Goal: Information Seeking & Learning: Check status

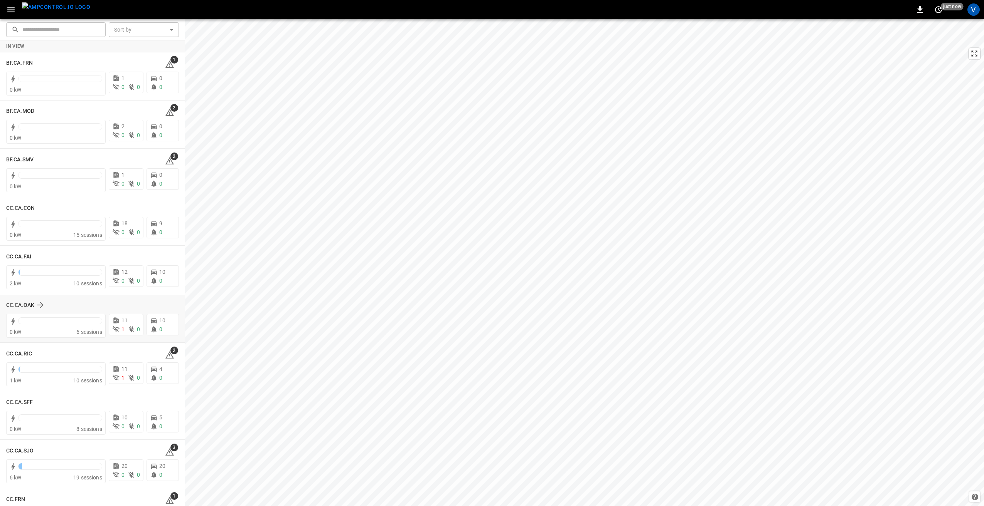
click at [23, 310] on div "CC.CA.OAK" at bounding box center [92, 305] width 173 height 15
click at [26, 304] on h6 "CC.CA.OAK" at bounding box center [20, 305] width 28 height 8
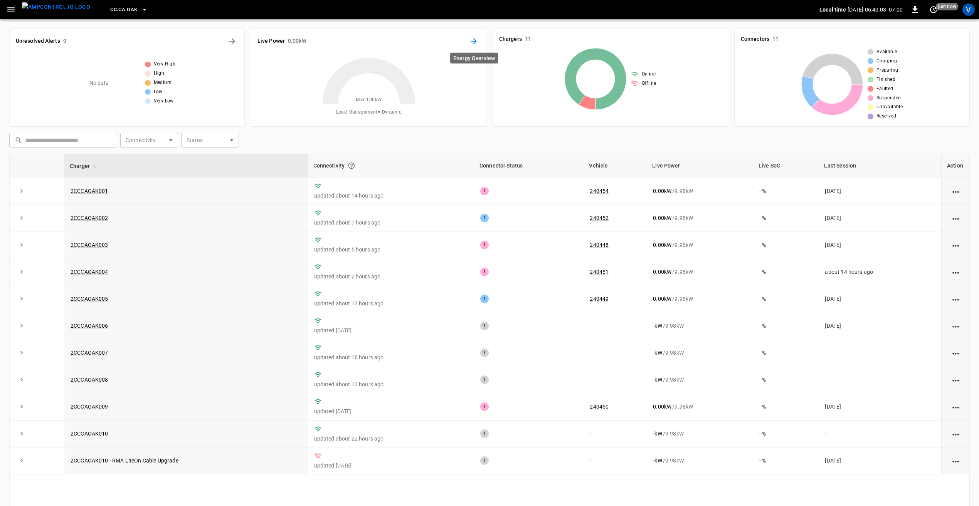
click at [476, 43] on icon "Energy Overview" at bounding box center [473, 41] width 9 height 9
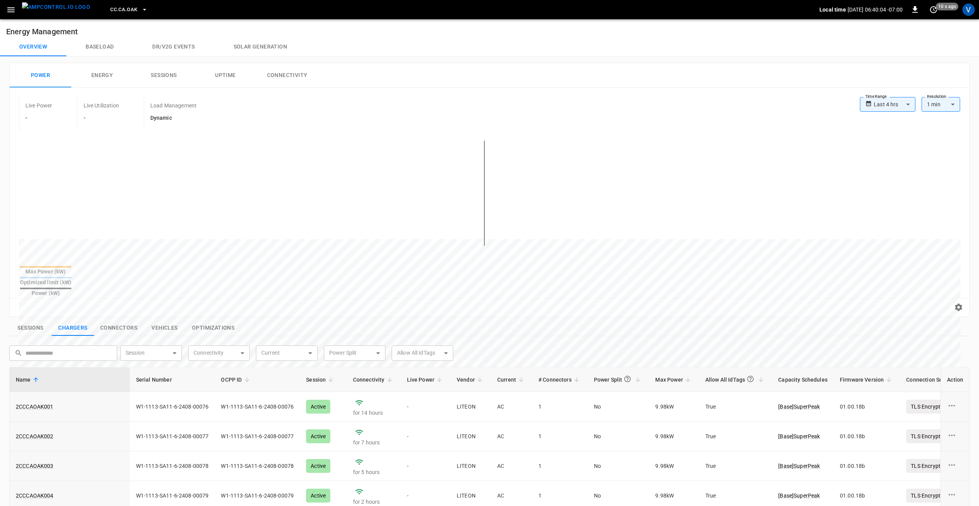
click at [886, 104] on body "**********" at bounding box center [489, 374] width 979 height 749
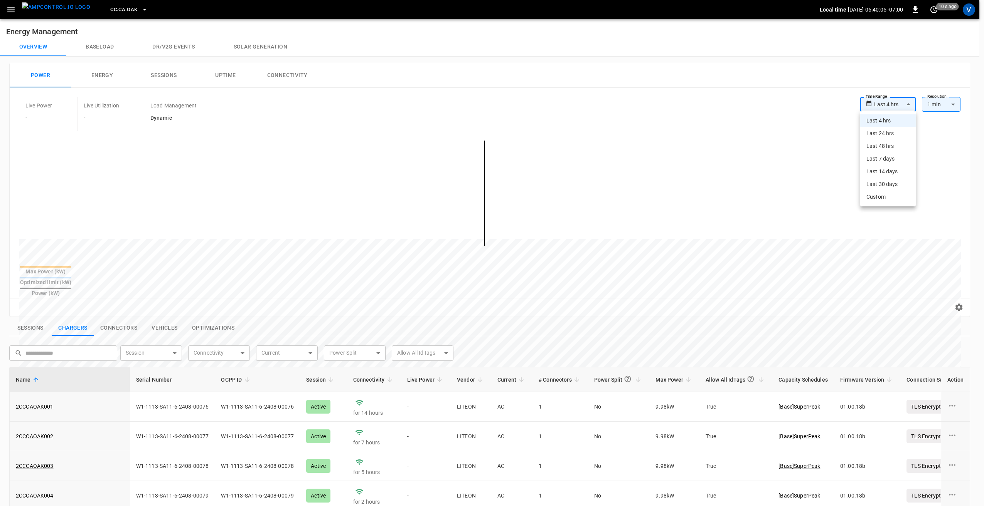
click at [890, 136] on li "Last 24 hrs" at bounding box center [887, 133] width 55 height 13
type input "**********"
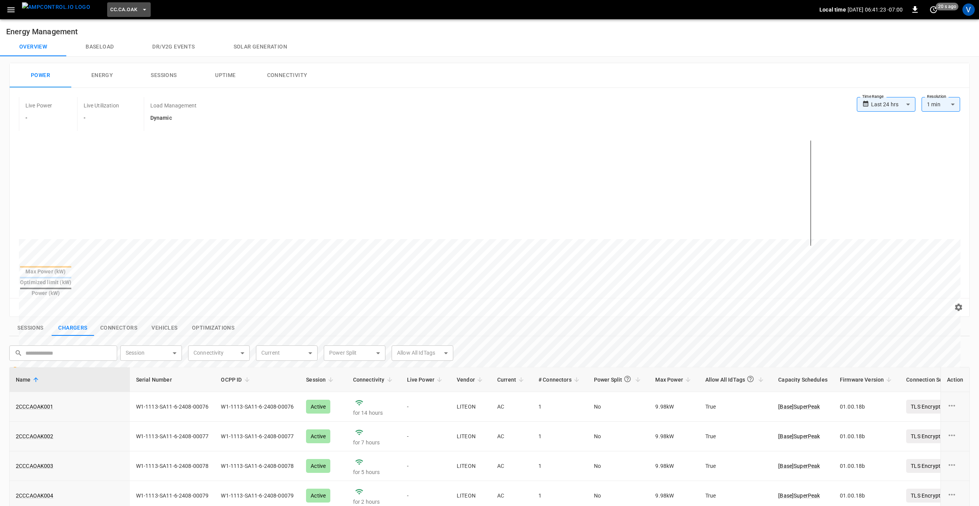
click at [119, 8] on span "CC.CA.OAK" at bounding box center [123, 9] width 27 height 9
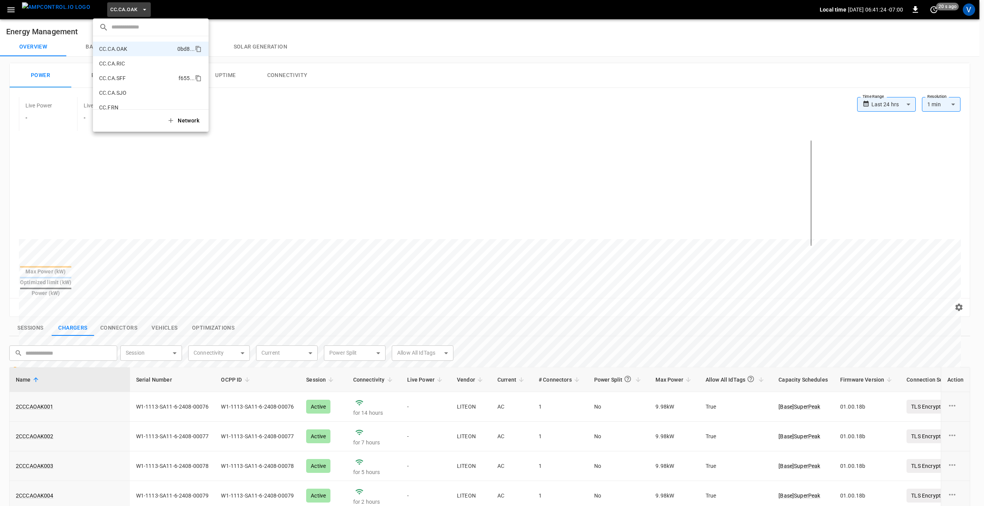
scroll to position [139, 0]
click at [124, 51] on p "CC.CA.SJO" at bounding box center [136, 54] width 75 height 8
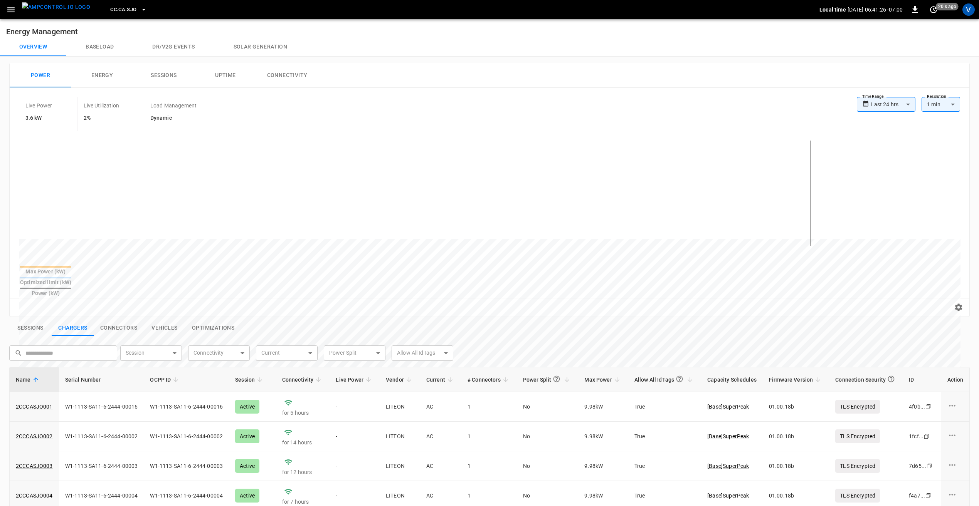
click at [158, 75] on button "Sessions" at bounding box center [164, 75] width 62 height 25
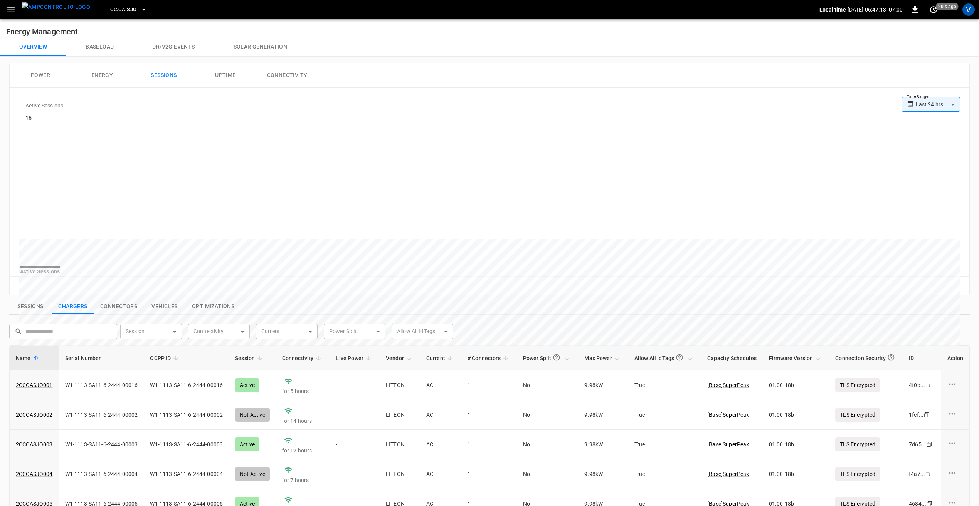
click at [110, 8] on span "CC.CA.SJO" at bounding box center [123, 9] width 26 height 9
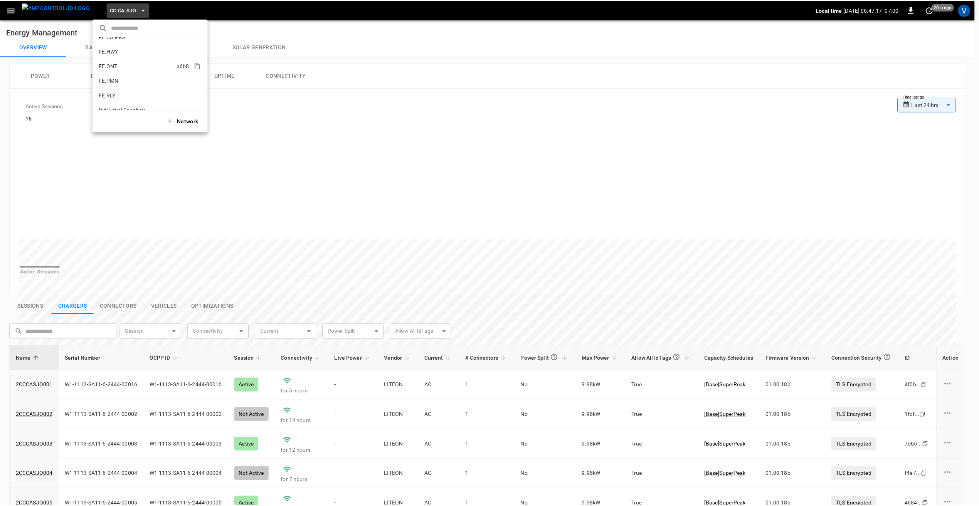
scroll to position [298, 0]
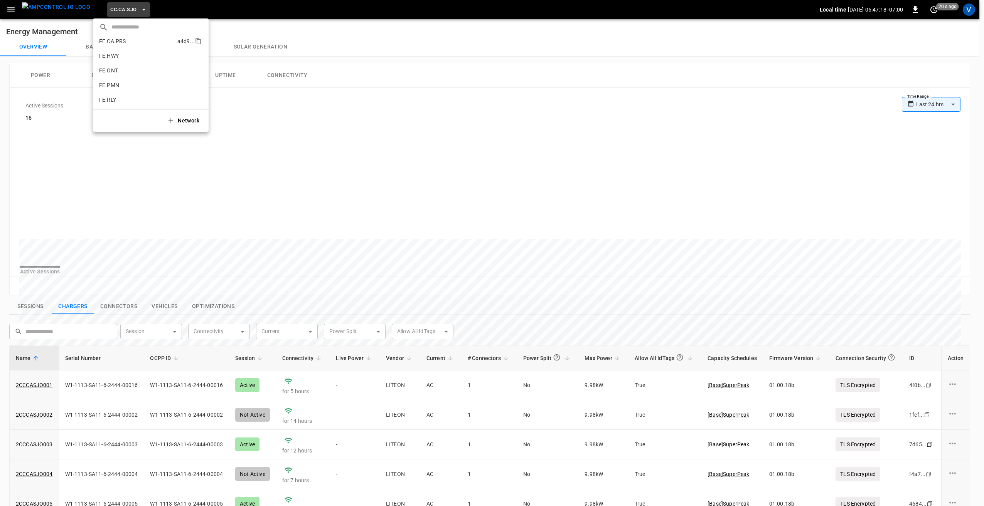
click at [124, 45] on p "FE.CA.PRS" at bounding box center [136, 41] width 75 height 8
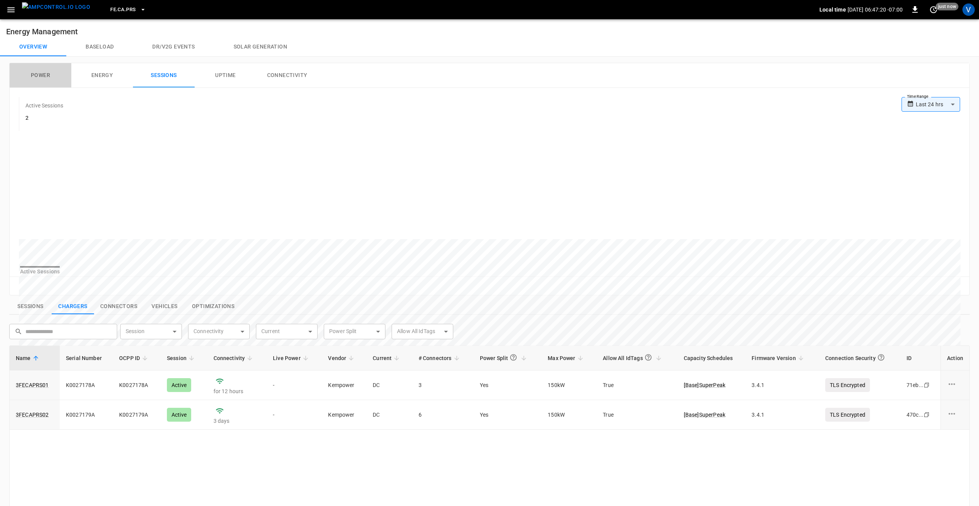
click at [34, 76] on button "Power" at bounding box center [41, 75] width 62 height 25
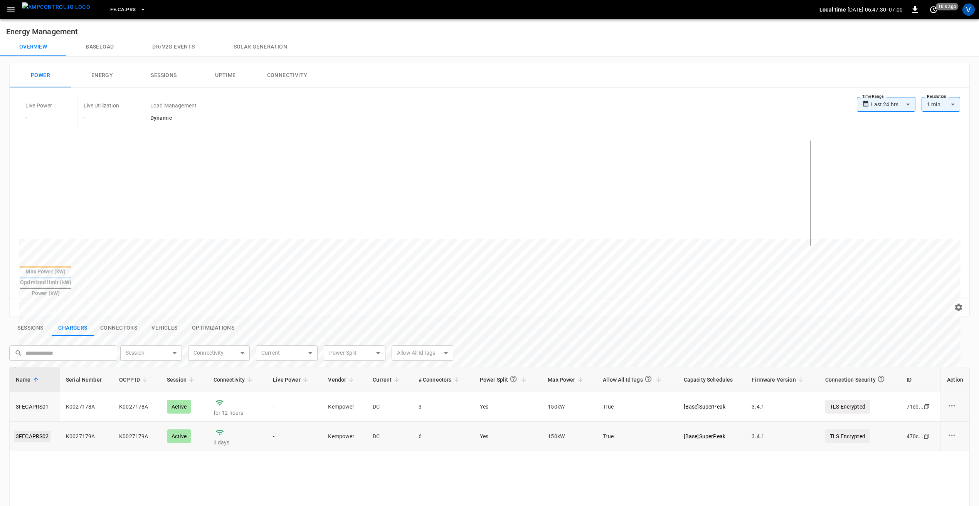
click at [24, 431] on link "3FECAPRS02" at bounding box center [32, 436] width 36 height 11
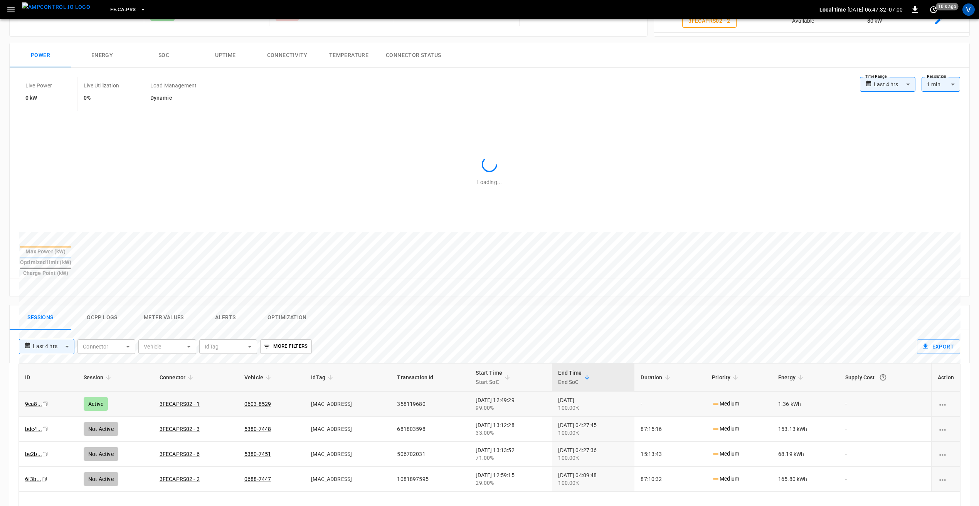
scroll to position [154, 0]
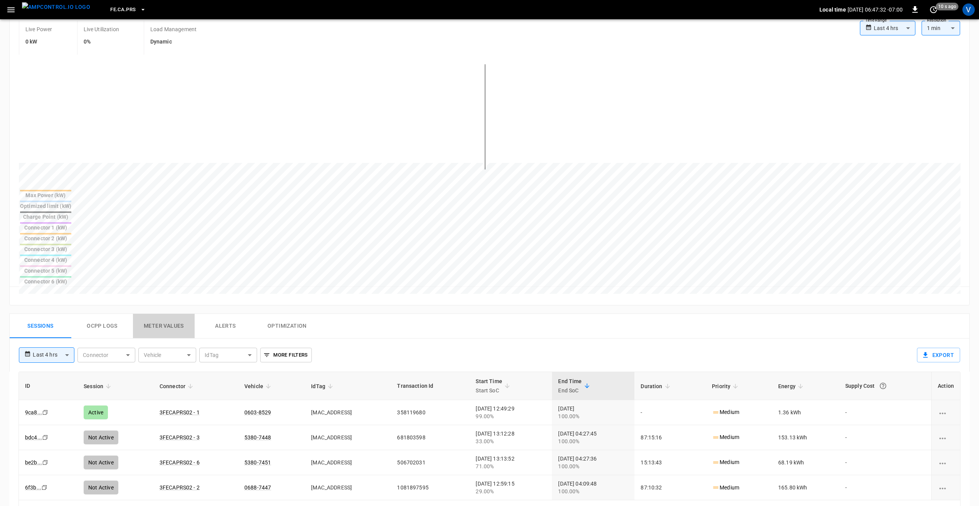
click at [163, 314] on button "Meter Values" at bounding box center [164, 326] width 62 height 25
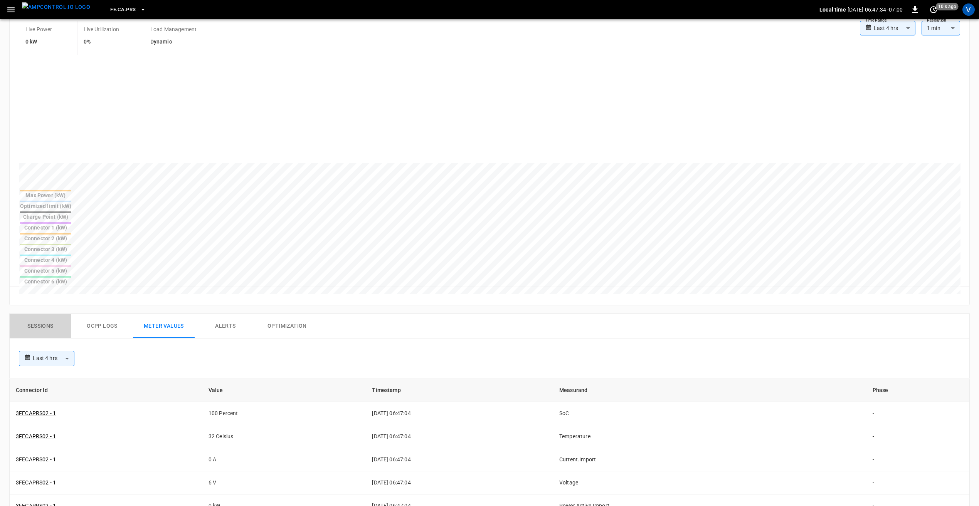
click at [43, 314] on button "Sessions" at bounding box center [41, 326] width 62 height 25
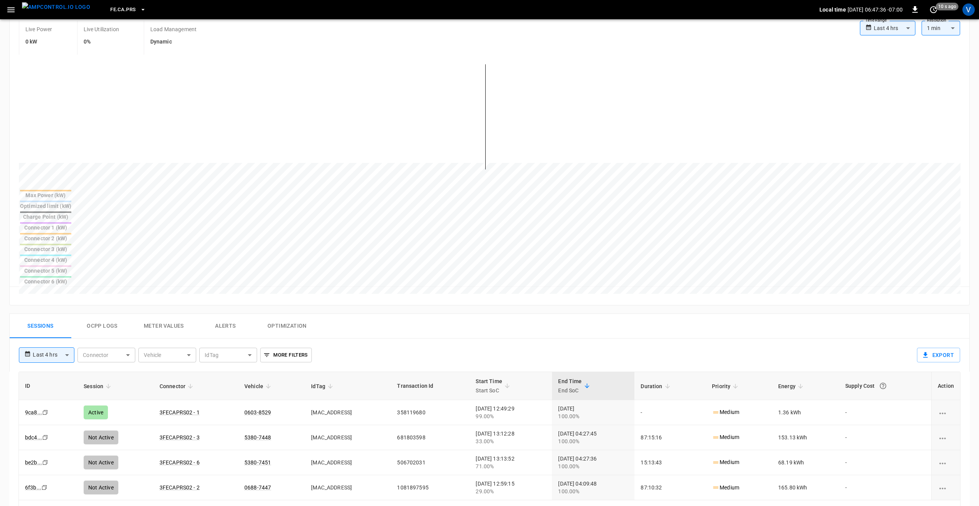
click at [99, 314] on button "Ocpp logs" at bounding box center [102, 326] width 62 height 25
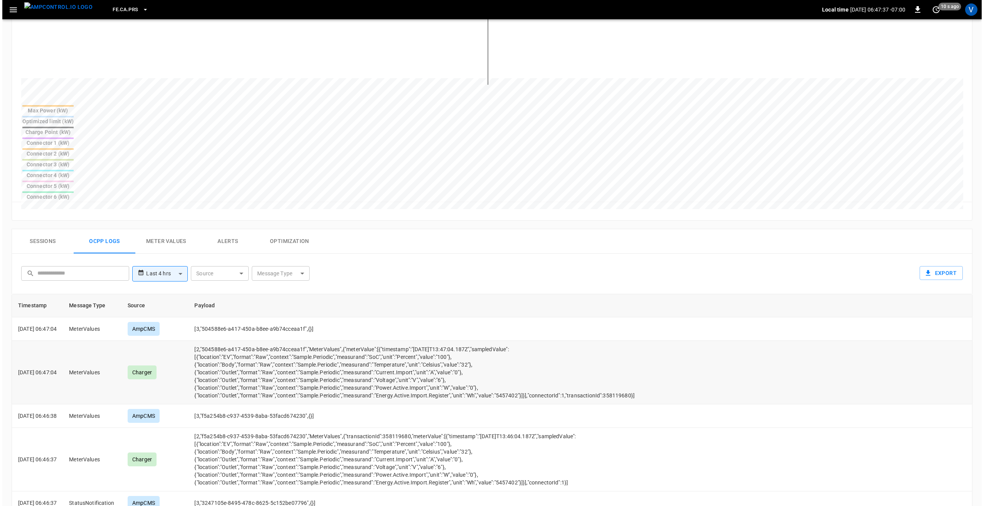
scroll to position [270, 0]
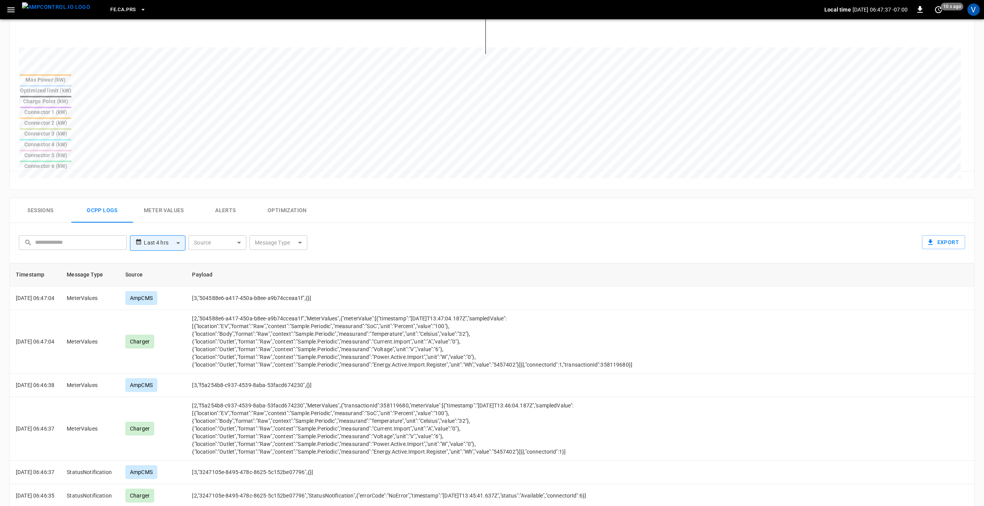
click at [177, 164] on body "**********" at bounding box center [492, 189] width 984 height 918
click at [155, 195] on li "Last 24 hrs" at bounding box center [157, 192] width 55 height 13
type input "**********"
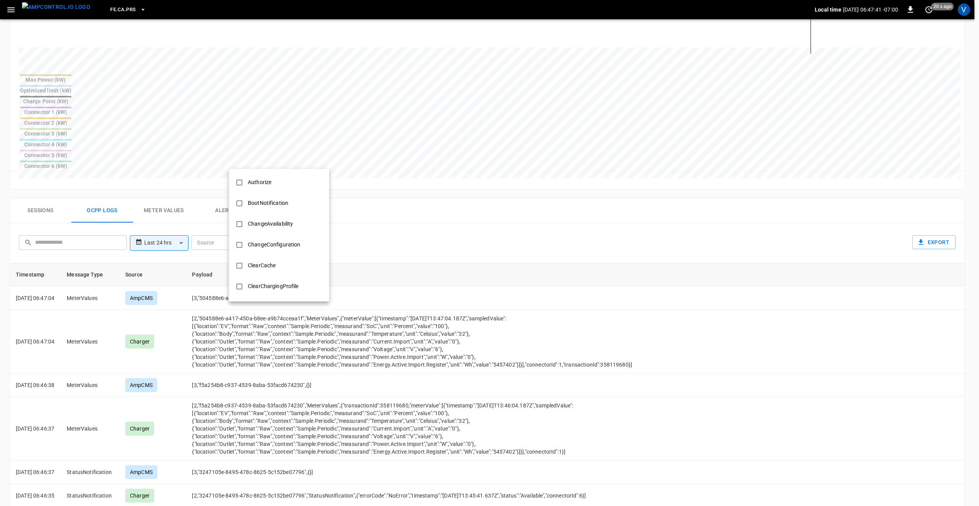
click at [310, 156] on body "**********" at bounding box center [489, 189] width 979 height 918
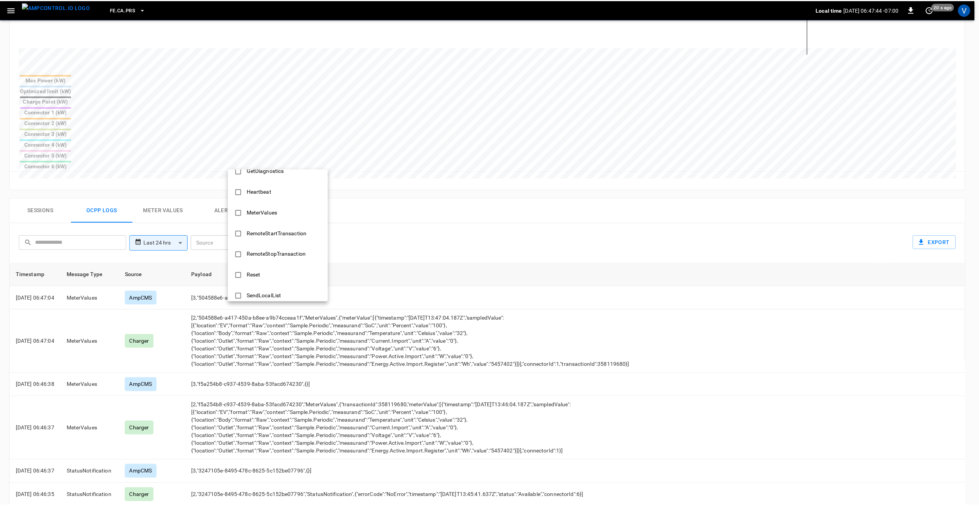
scroll to position [219, 0]
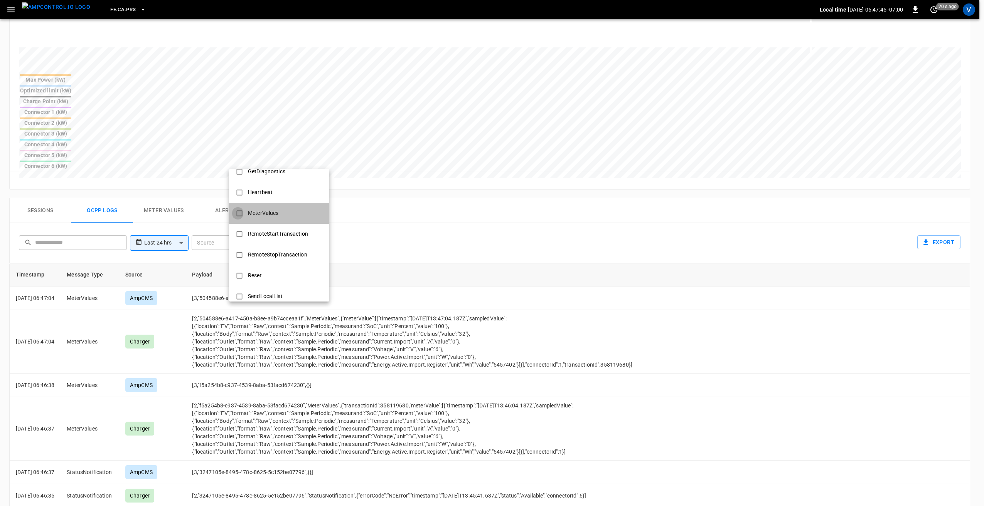
type input "**********"
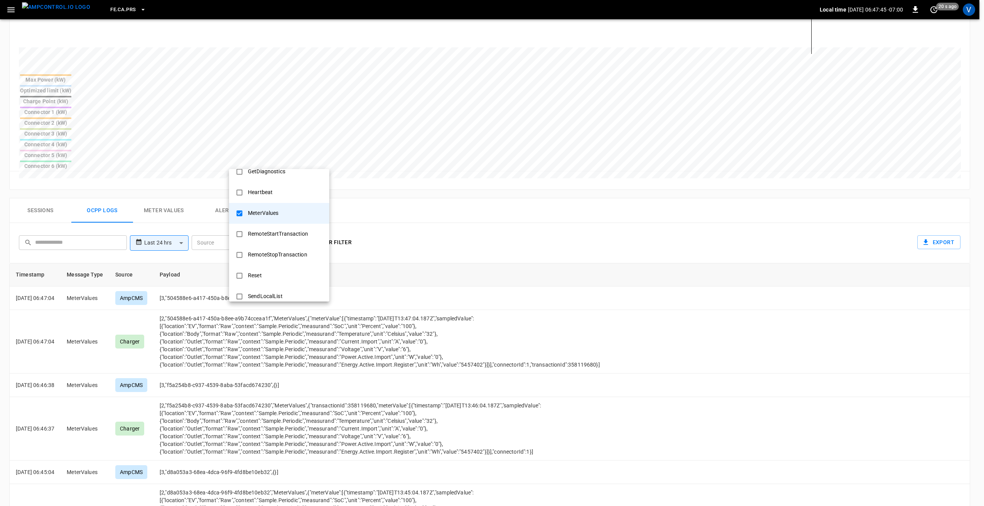
click at [469, 157] on div at bounding box center [492, 253] width 984 height 506
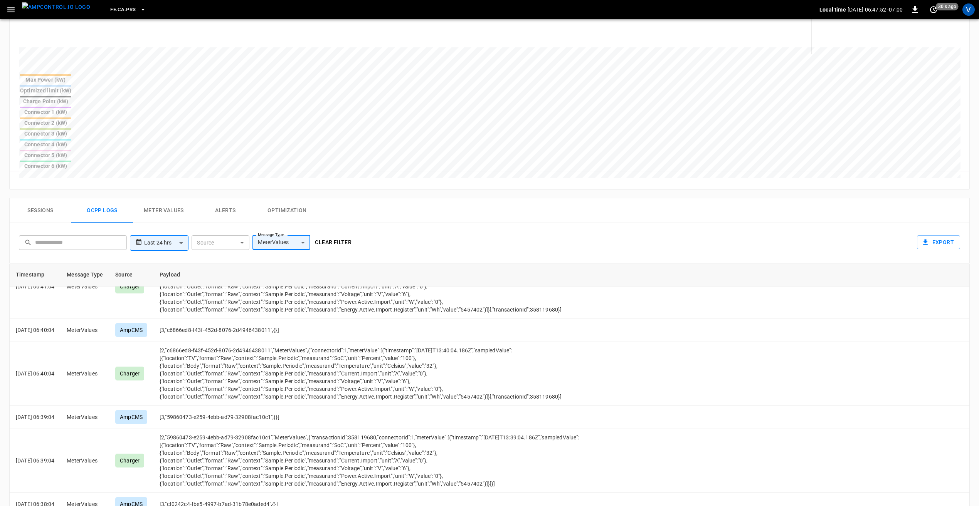
scroll to position [330, 0]
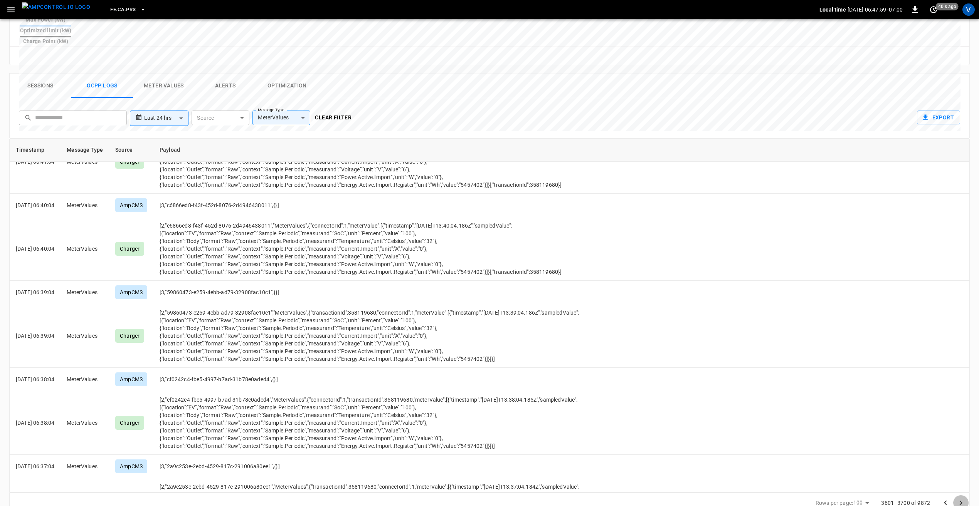
click at [958, 496] on button "Go to next page" at bounding box center [960, 503] width 15 height 15
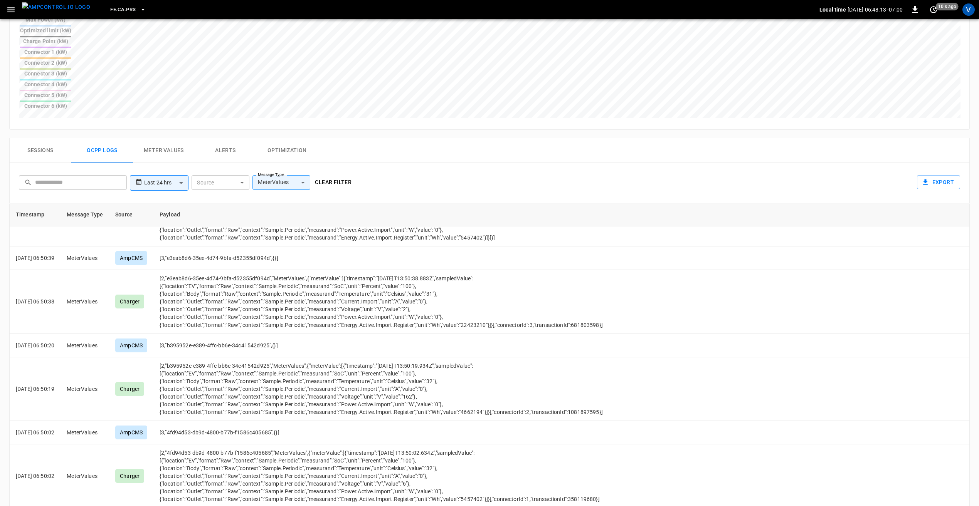
scroll to position [2796, 0]
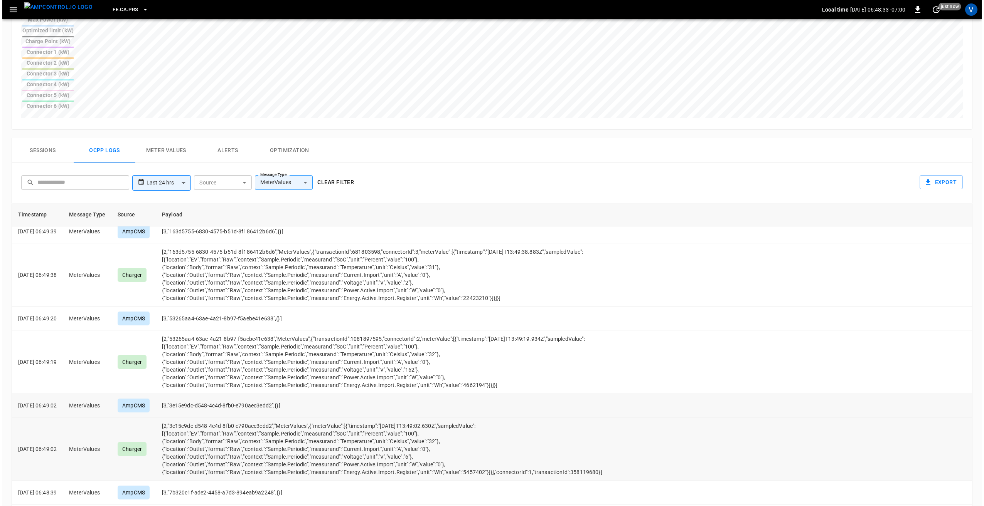
scroll to position [2709, 0]
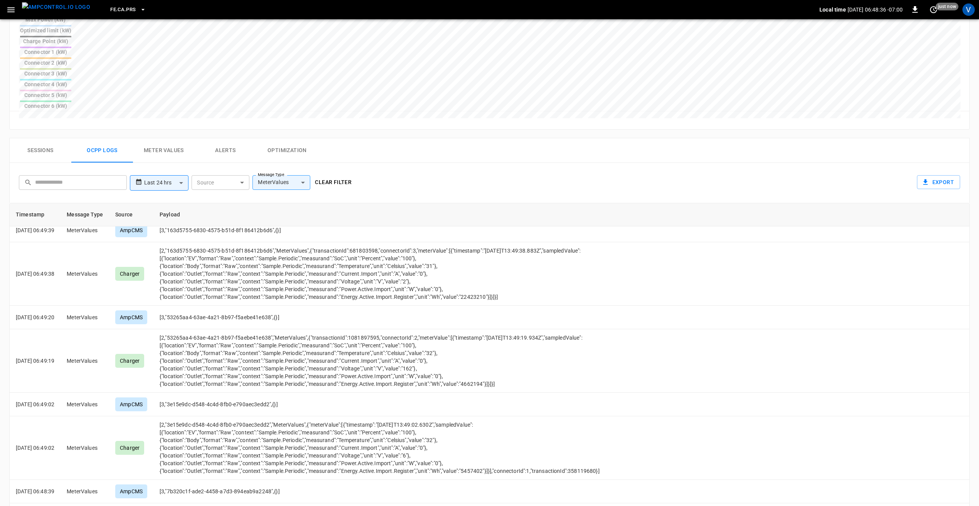
click at [119, 8] on span "FE.CA.PRS" at bounding box center [122, 9] width 25 height 9
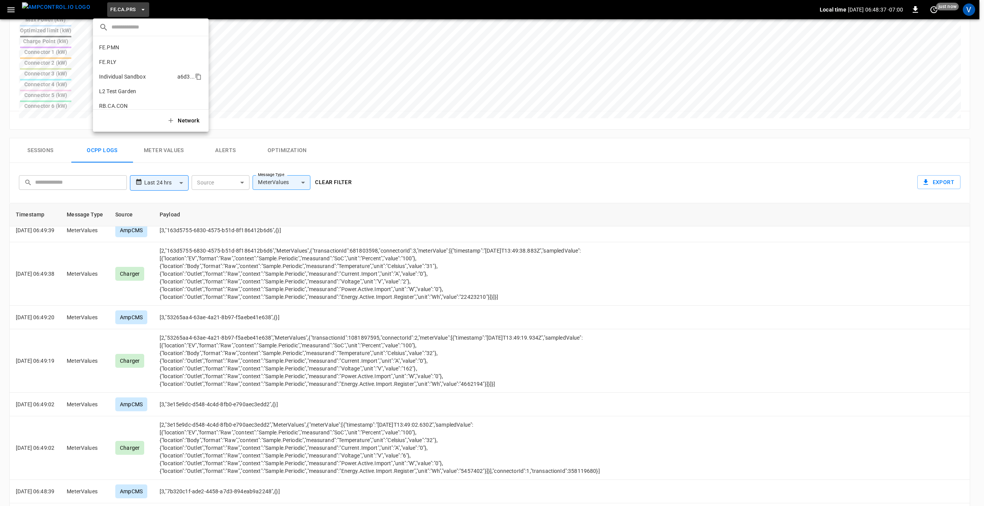
scroll to position [519, 0]
click at [121, 82] on p "SL.STT ([GEOGRAPHIC_DATA])" at bounding box center [136, 85] width 75 height 8
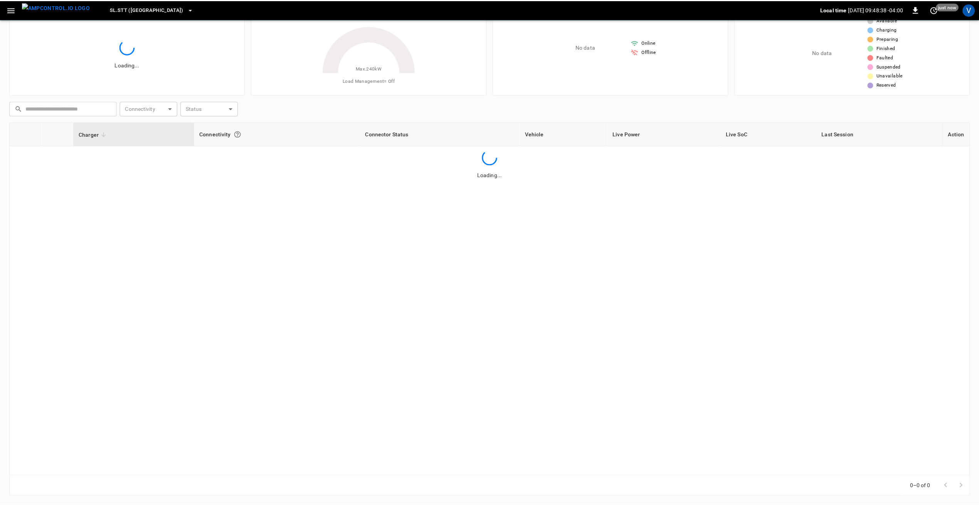
scroll to position [31, 0]
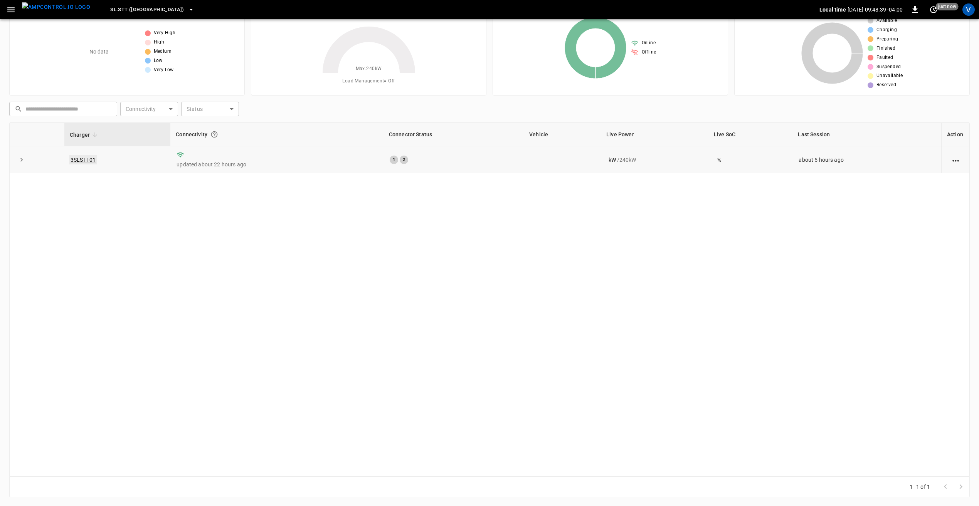
click at [84, 158] on link "3SLSTT01" at bounding box center [83, 159] width 28 height 9
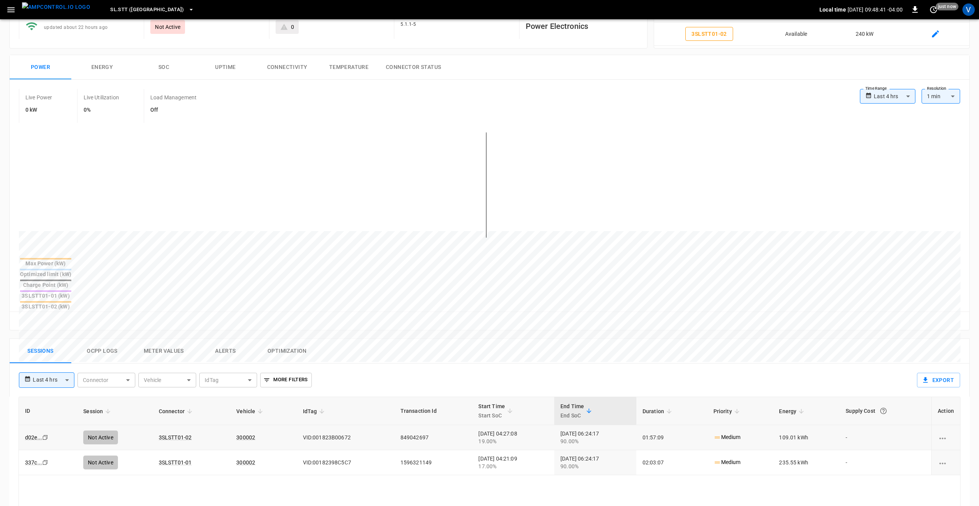
scroll to position [154, 0]
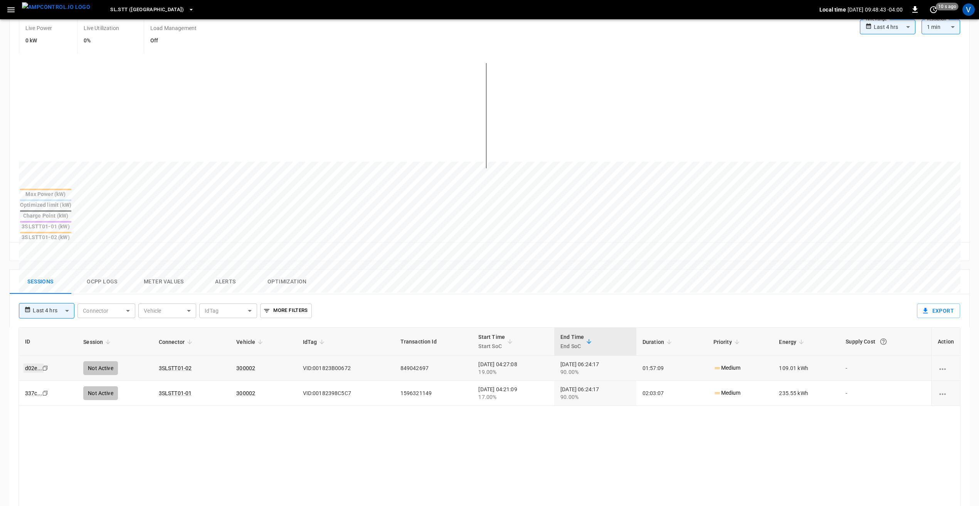
click at [32, 364] on link "d02e ..." at bounding box center [34, 368] width 20 height 9
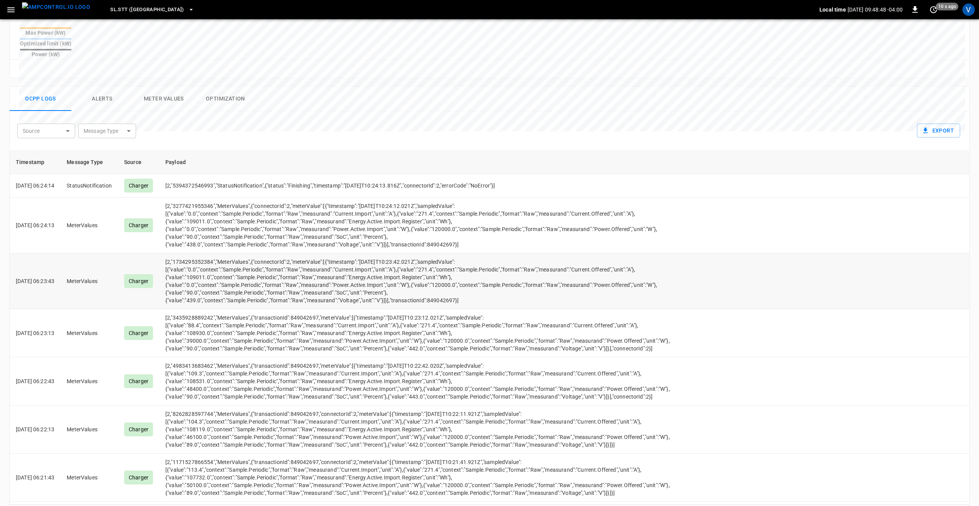
scroll to position [305, 0]
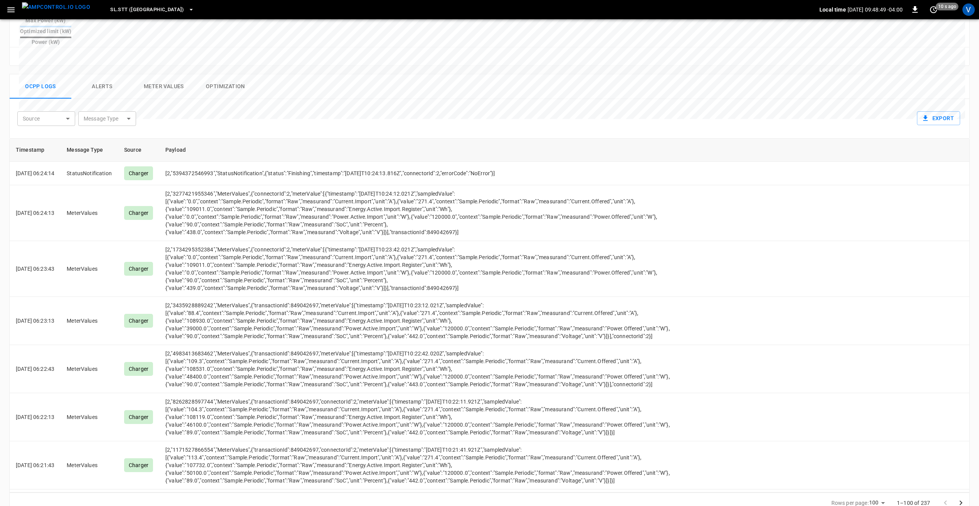
click at [963, 499] on icon "Go to next page" at bounding box center [960, 503] width 9 height 9
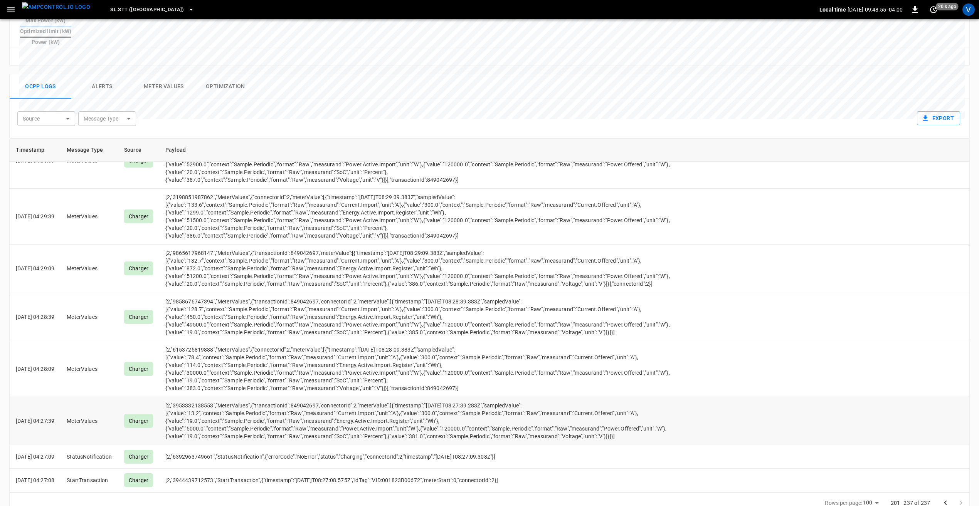
scroll to position [1668, 0]
click at [315, 397] on td "[2,"3953332138553","MeterValues",{"transactionId":849042697,"connectorId":2,"me…" at bounding box center [420, 421] width 522 height 48
click at [429, 419] on td "[2,"3953332138553","MeterValues",{"transactionId":849042697,"connectorId":2,"me…" at bounding box center [420, 421] width 522 height 48
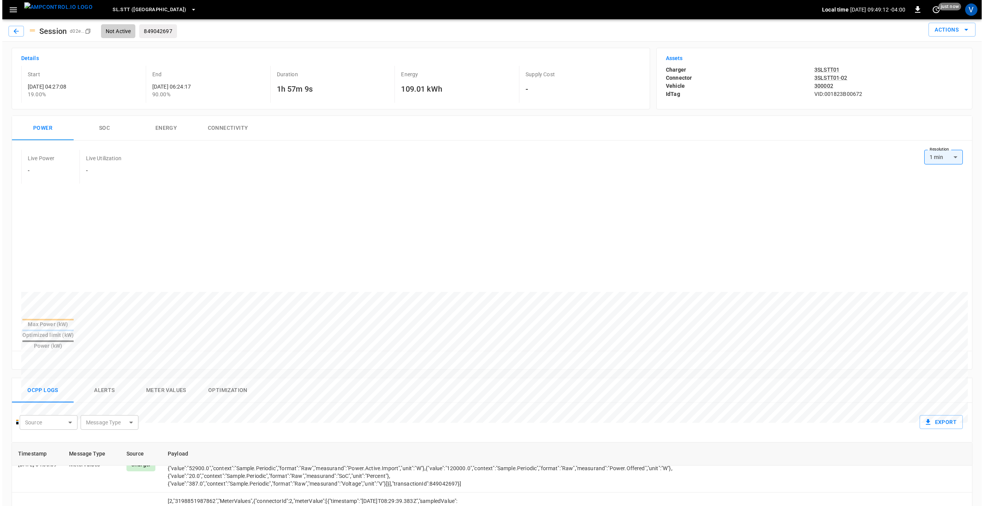
scroll to position [0, 0]
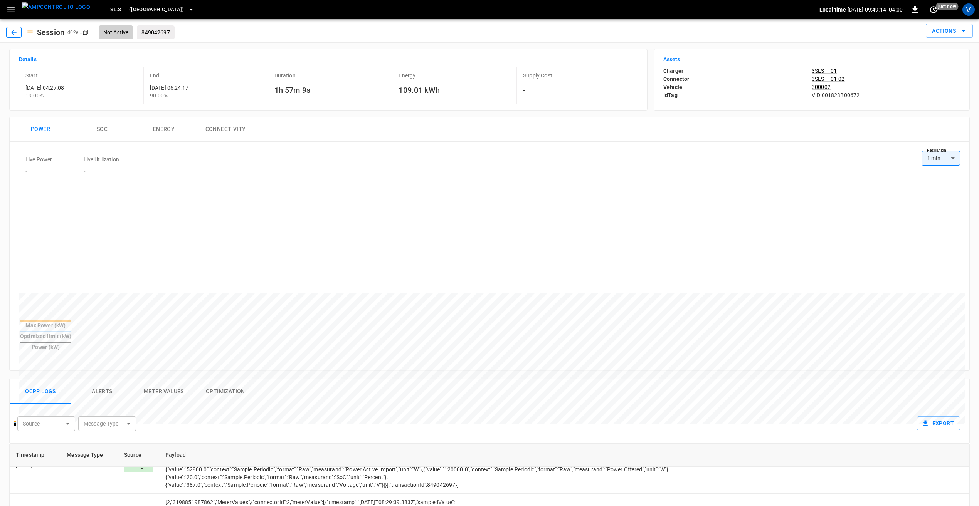
click at [14, 33] on icon "button" at bounding box center [14, 33] width 8 height 8
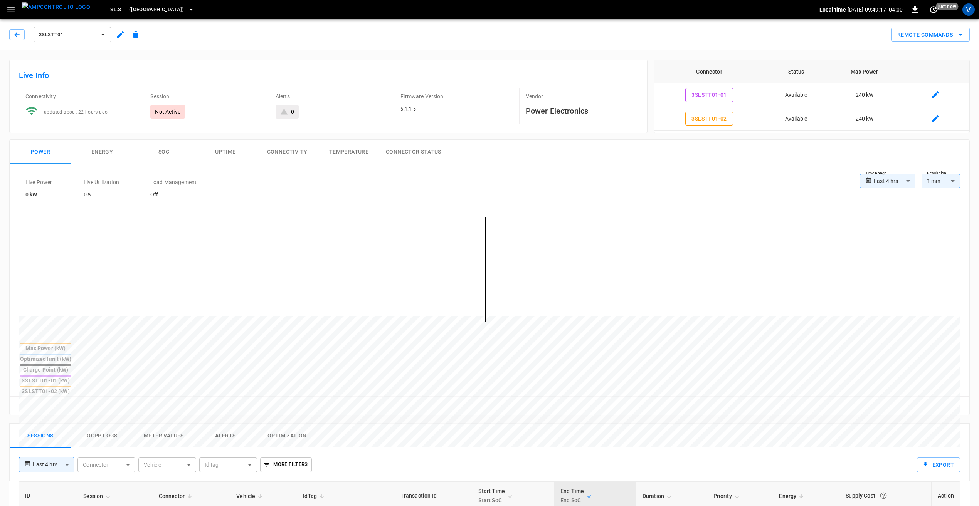
click at [116, 37] on icon "button" at bounding box center [120, 34] width 9 height 9
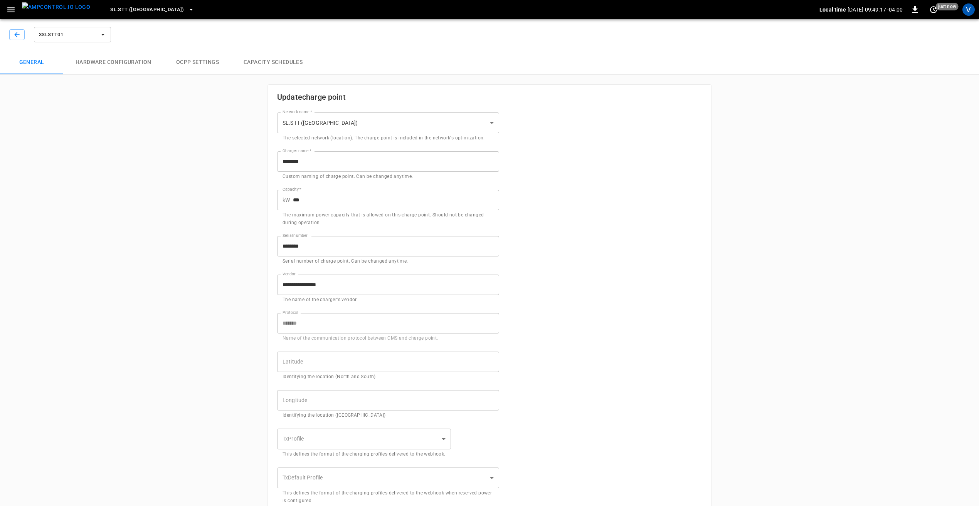
type input "**********"
click at [122, 68] on button "Hardware configuration" at bounding box center [113, 62] width 101 height 25
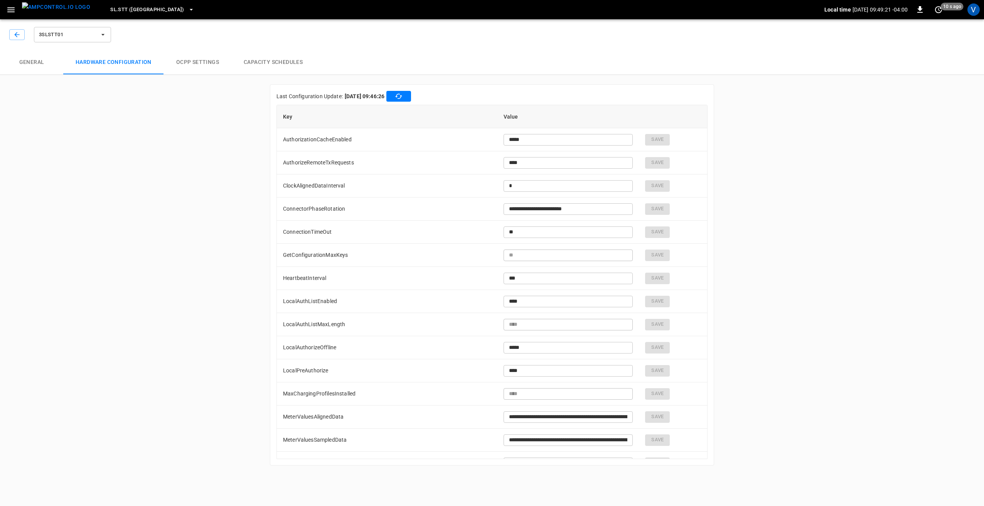
click at [214, 71] on button "OCPP settings" at bounding box center [197, 62] width 67 height 25
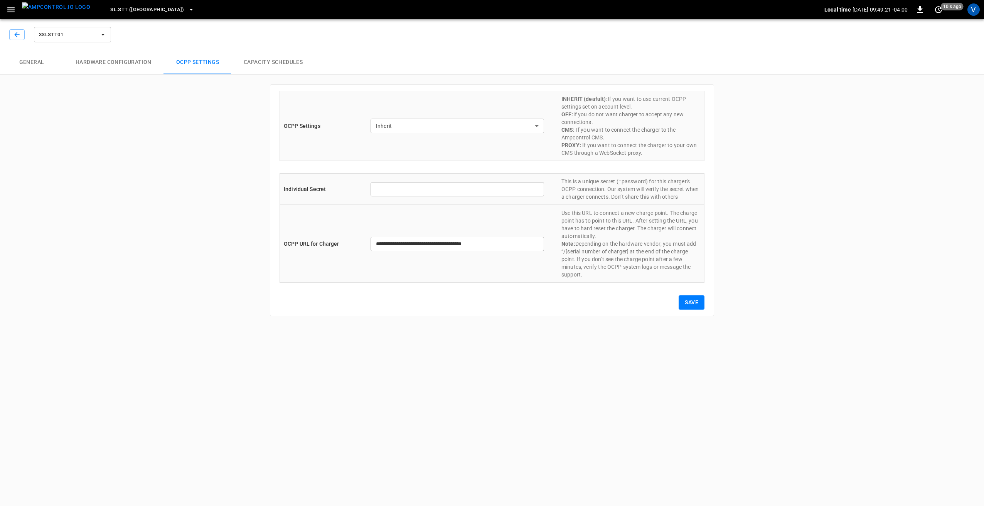
type input "*******"
type input "**********"
click at [254, 56] on button "Capacity Schedules" at bounding box center [273, 62] width 84 height 25
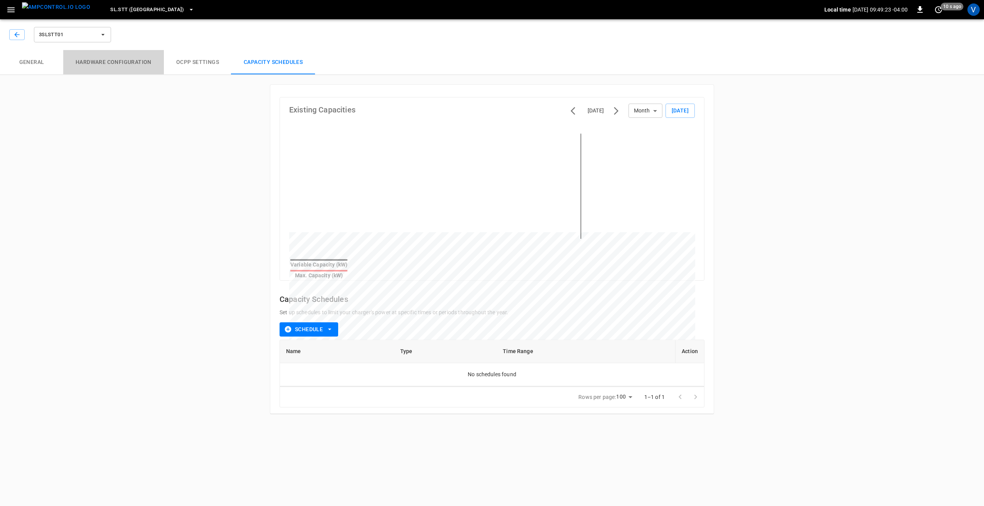
click at [141, 67] on button "Hardware configuration" at bounding box center [113, 62] width 101 height 25
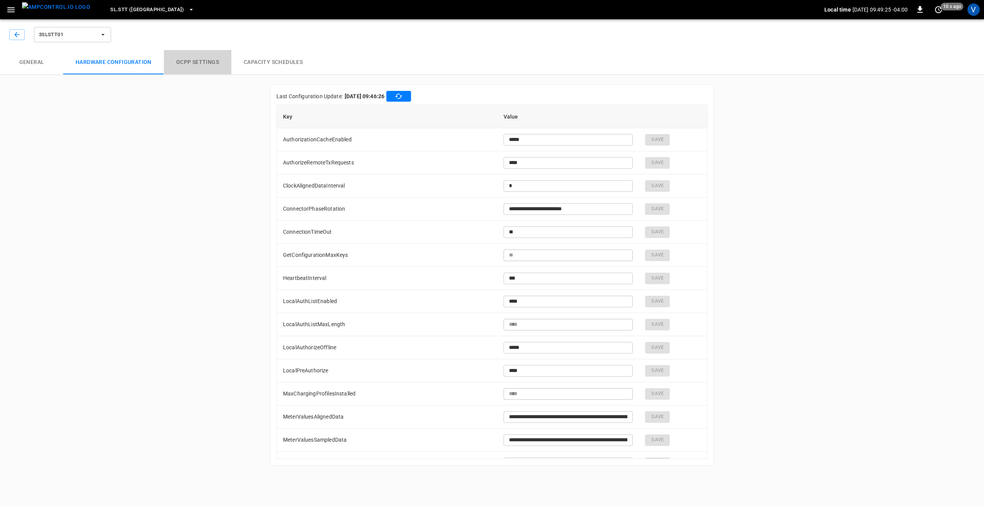
click at [184, 64] on button "OCPP settings" at bounding box center [197, 62] width 67 height 25
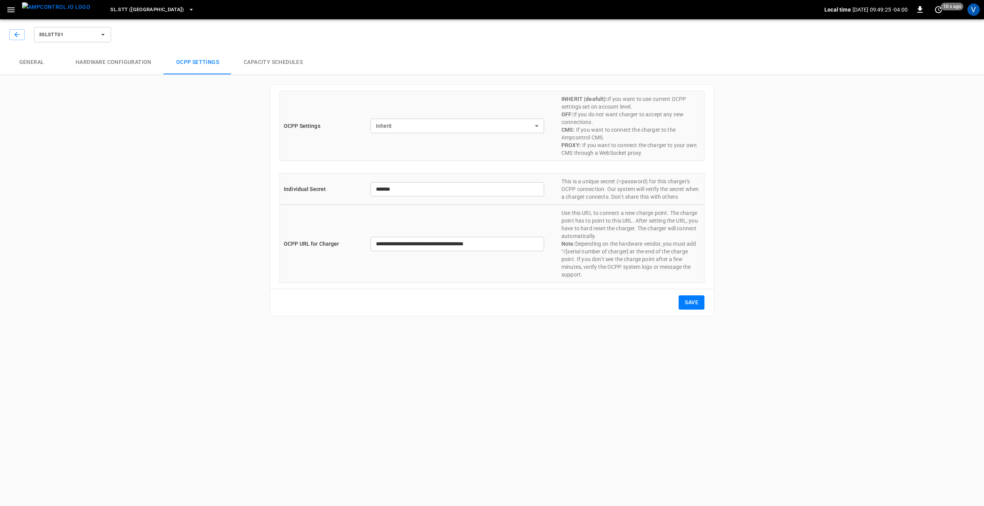
click at [36, 66] on button "General" at bounding box center [31, 62] width 63 height 25
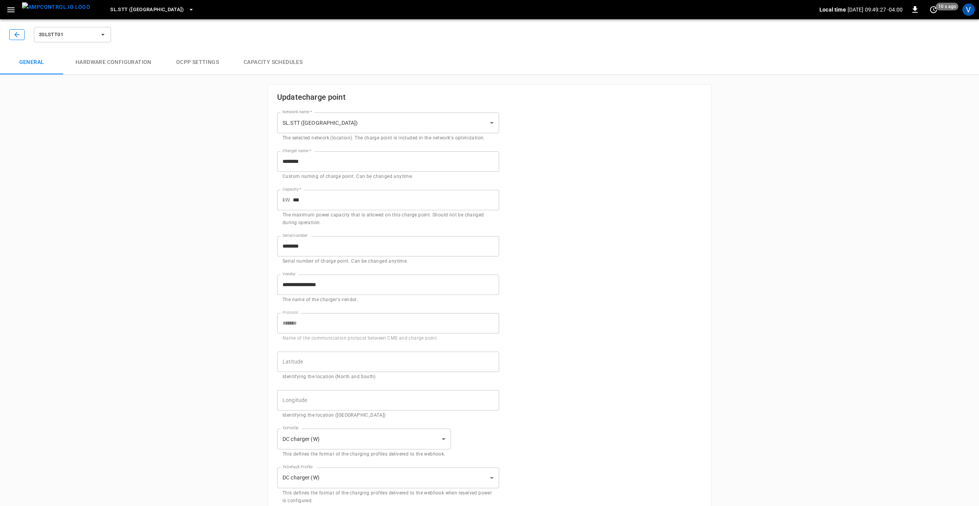
click at [15, 31] on icon "button" at bounding box center [17, 35] width 8 height 8
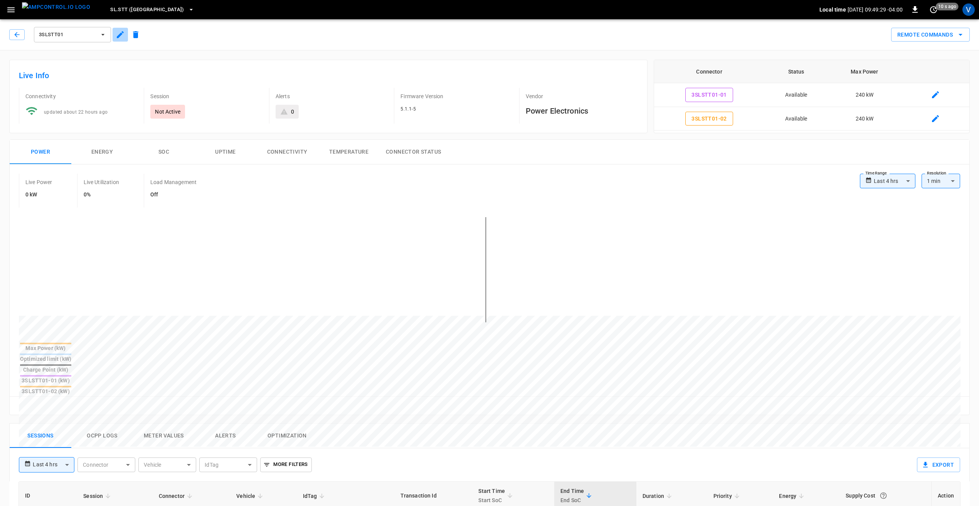
click at [122, 35] on icon "button" at bounding box center [120, 34] width 9 height 9
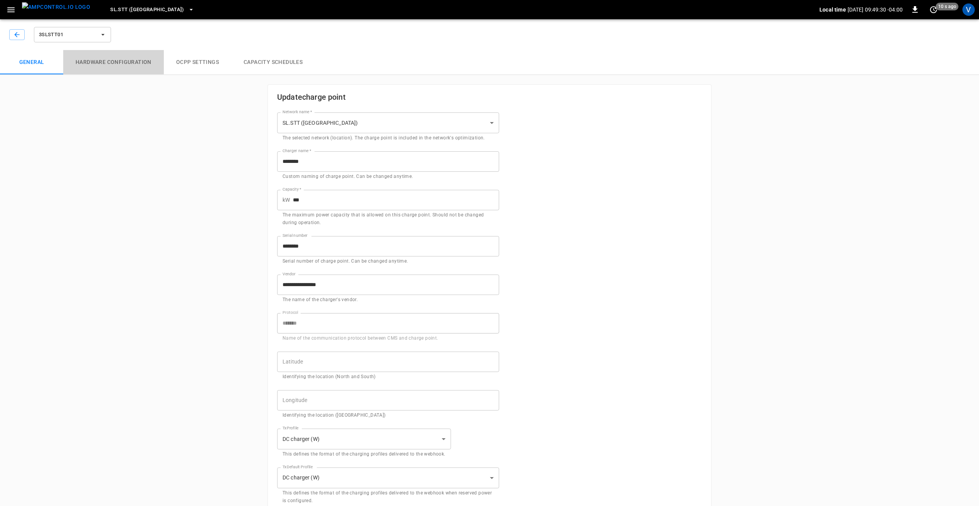
click at [112, 61] on button "Hardware configuration" at bounding box center [113, 62] width 101 height 25
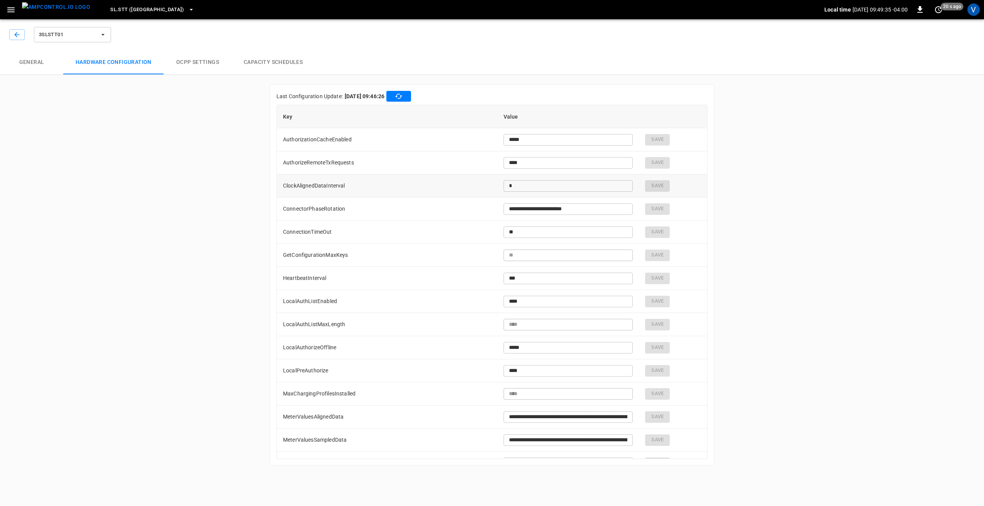
scroll to position [181, 0]
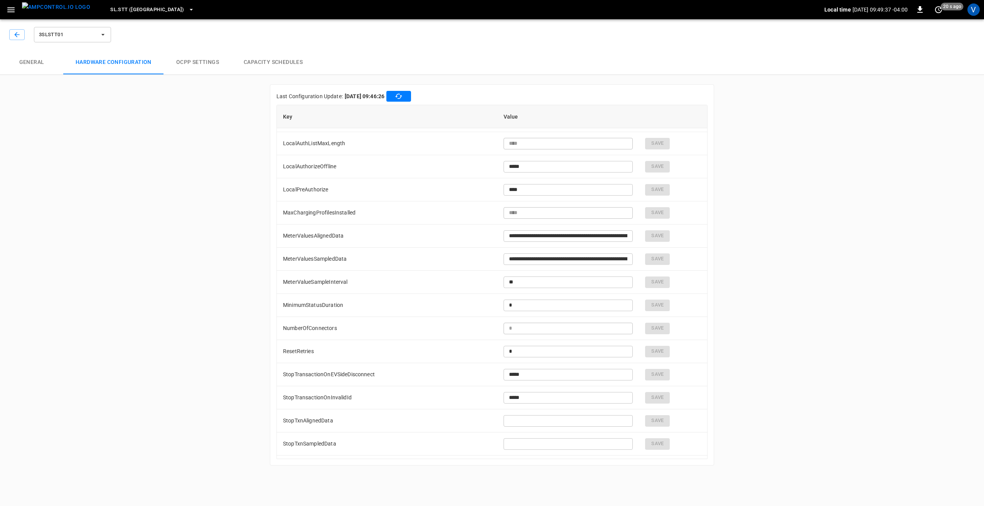
click at [146, 209] on div "**********" at bounding box center [492, 245] width 984 height 459
click at [17, 35] on icon "button" at bounding box center [17, 35] width 8 height 8
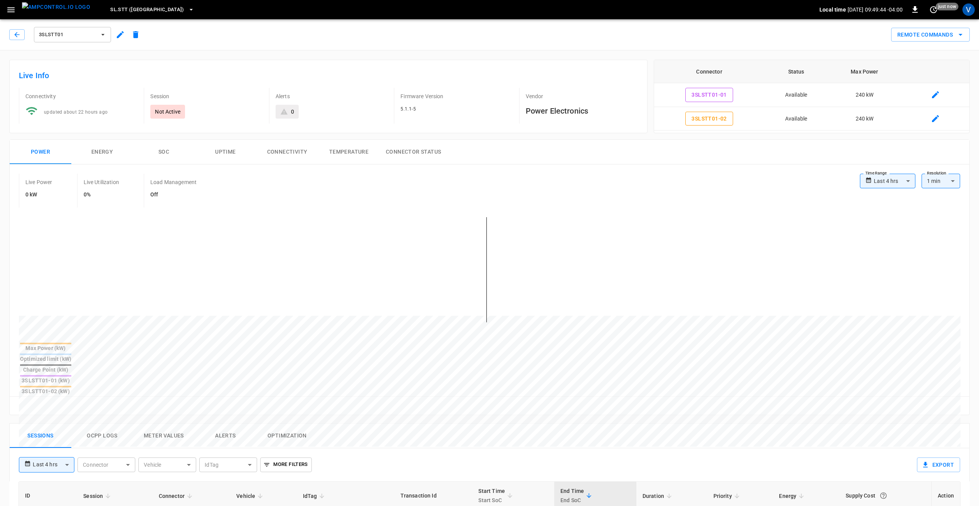
click at [15, 12] on icon "button" at bounding box center [11, 10] width 10 height 10
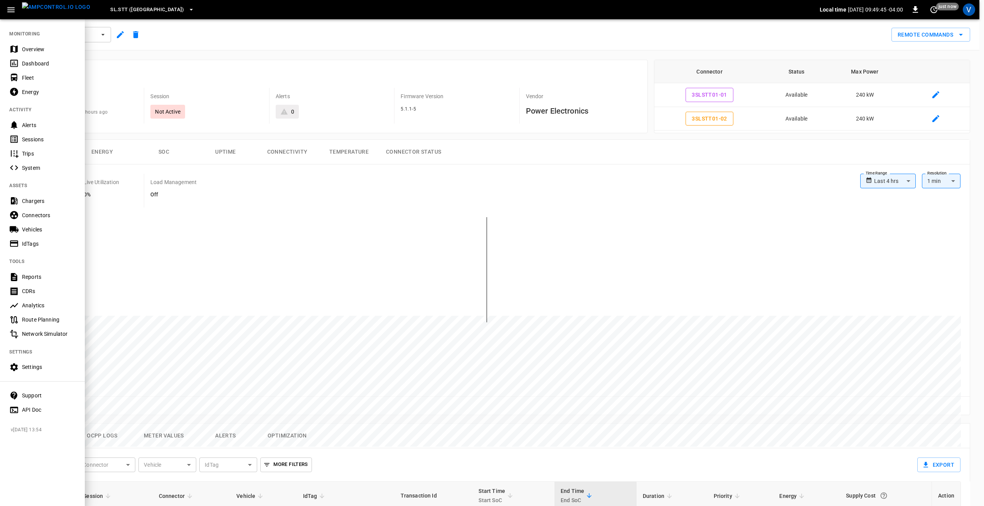
drag, startPoint x: 182, startPoint y: 59, endPoint x: 157, endPoint y: 44, distance: 29.1
click at [182, 59] on div at bounding box center [492, 253] width 984 height 506
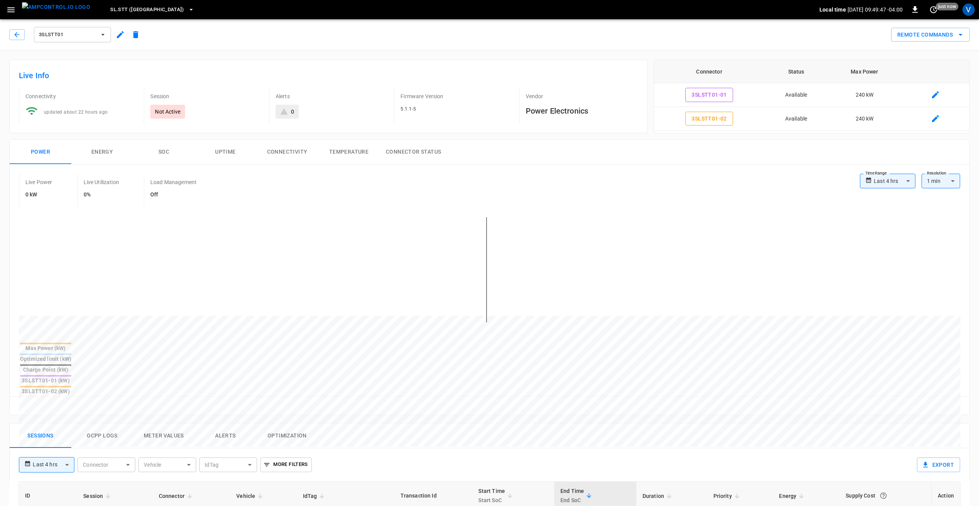
click at [139, 5] on span "SL.STT ([GEOGRAPHIC_DATA])" at bounding box center [147, 9] width 74 height 9
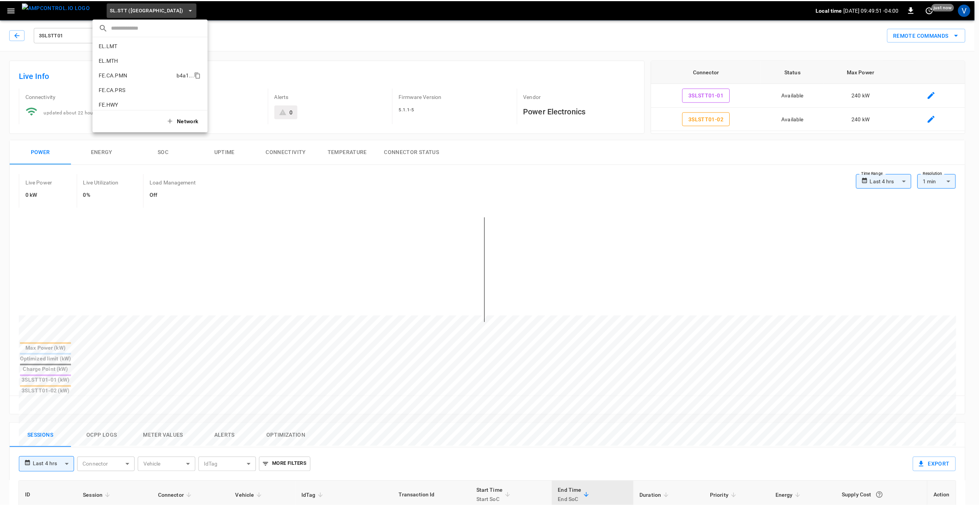
scroll to position [249, 0]
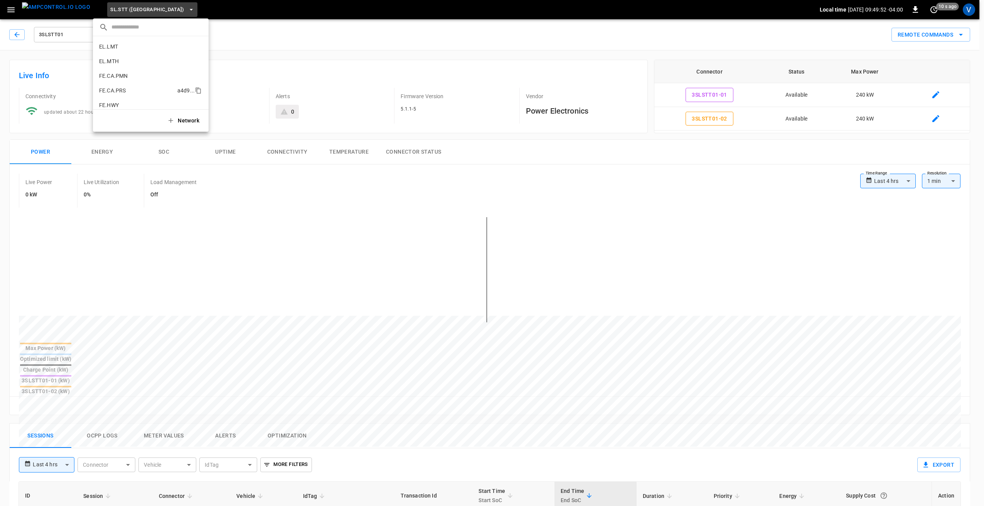
click at [123, 91] on p "FE.CA.PRS" at bounding box center [136, 91] width 75 height 8
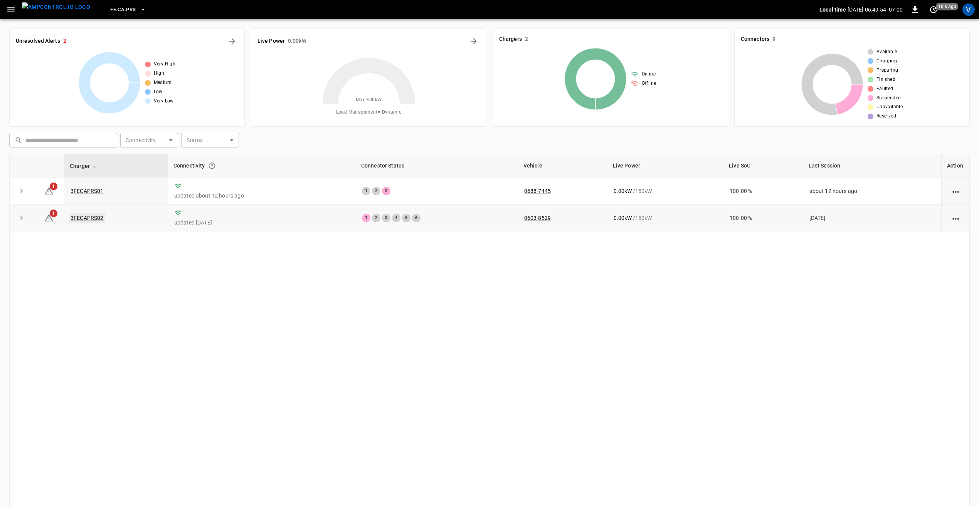
click at [89, 218] on link "3FECAPRS02" at bounding box center [87, 218] width 36 height 9
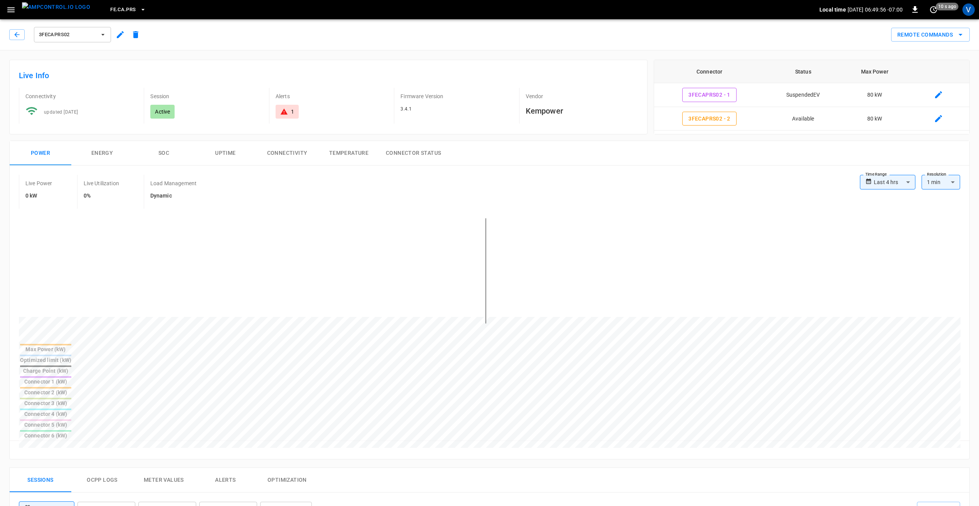
scroll to position [116, 0]
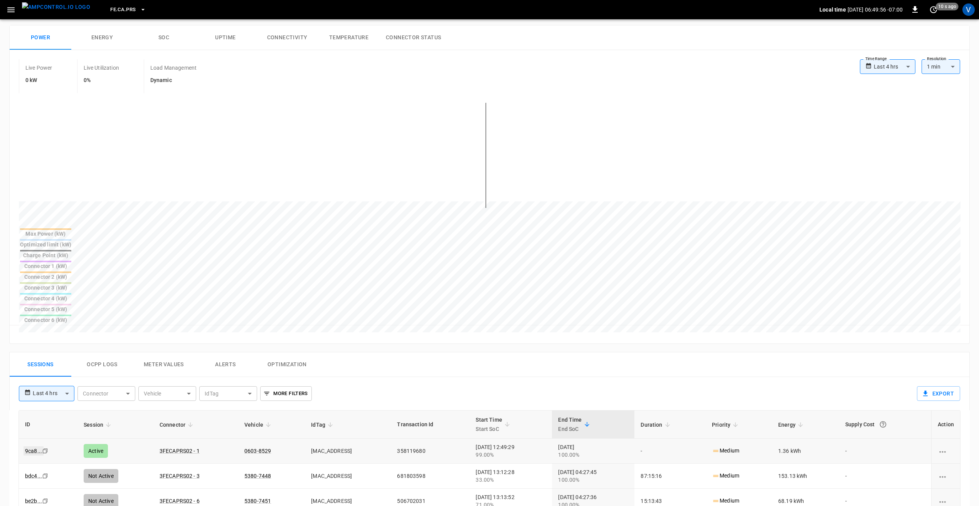
click at [29, 447] on link "9ca8 ..." at bounding box center [34, 451] width 20 height 9
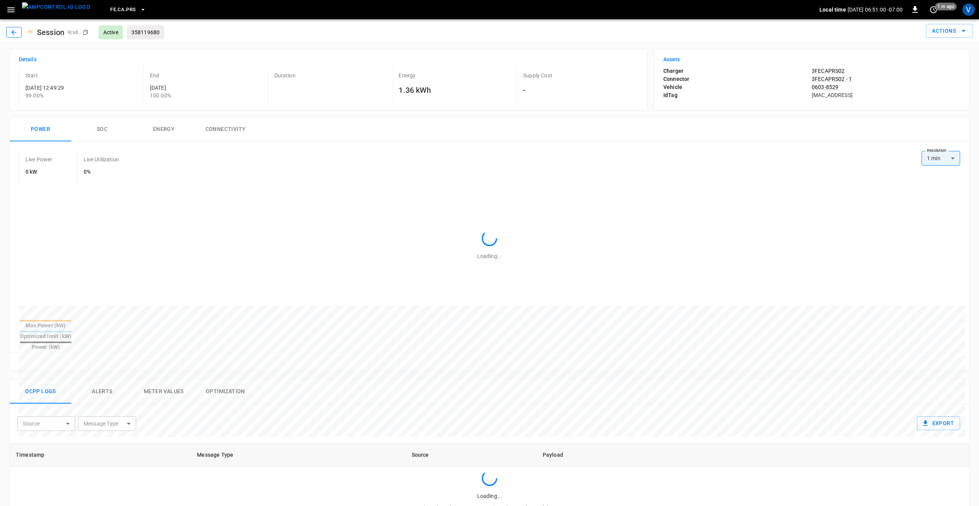
click at [15, 30] on icon "button" at bounding box center [14, 33] width 8 height 8
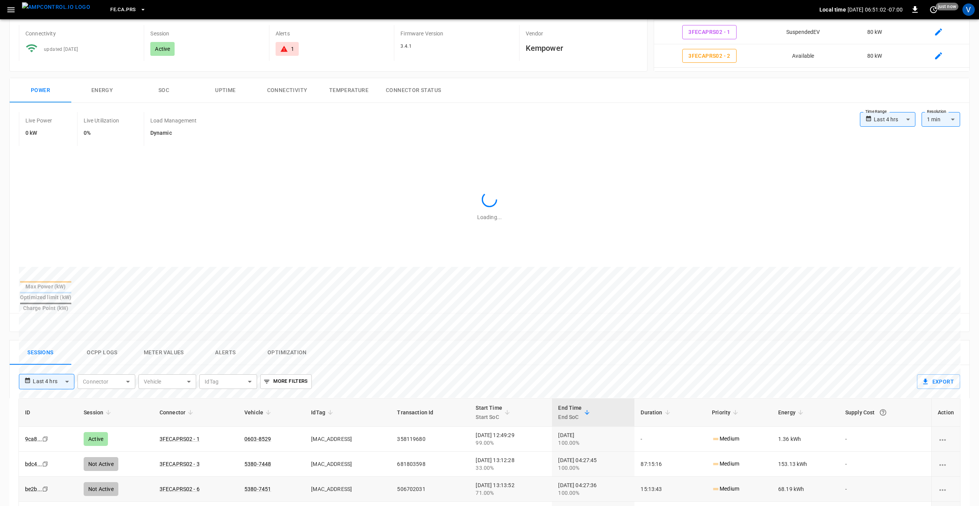
scroll to position [154, 0]
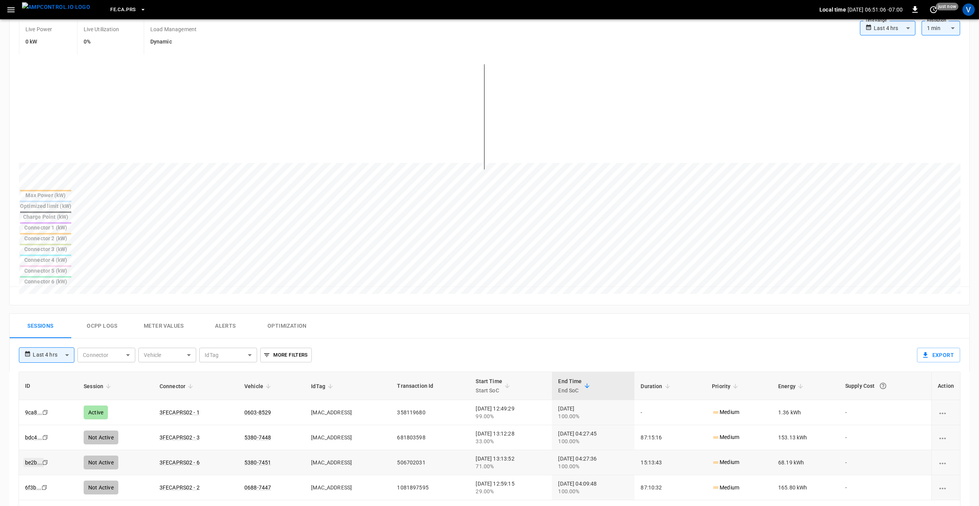
click at [34, 458] on link "be2b ..." at bounding box center [34, 462] width 20 height 9
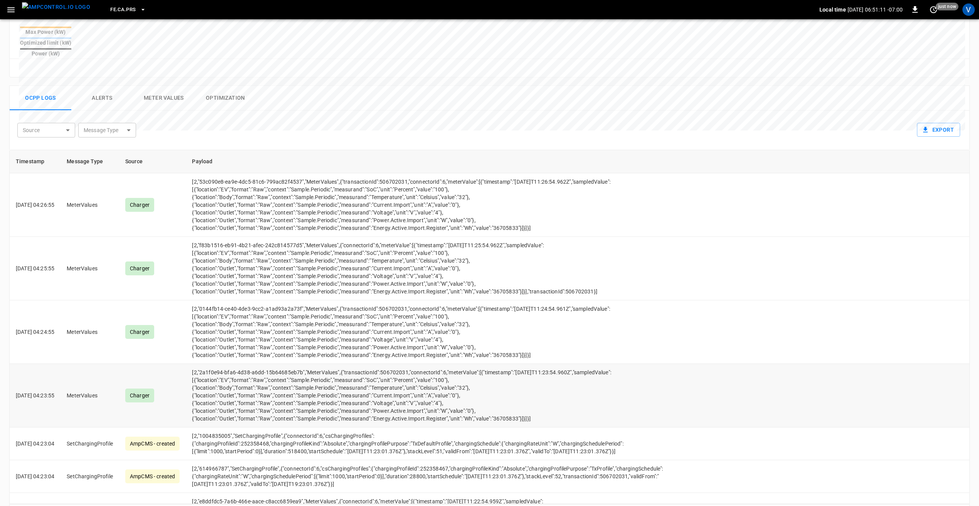
scroll to position [305, 0]
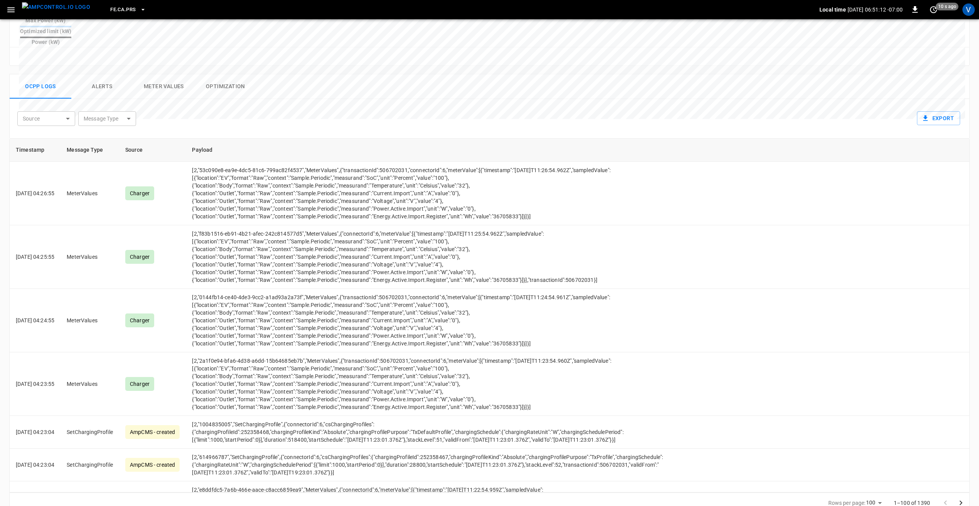
click at [960, 496] on button "Go to next page" at bounding box center [960, 503] width 15 height 15
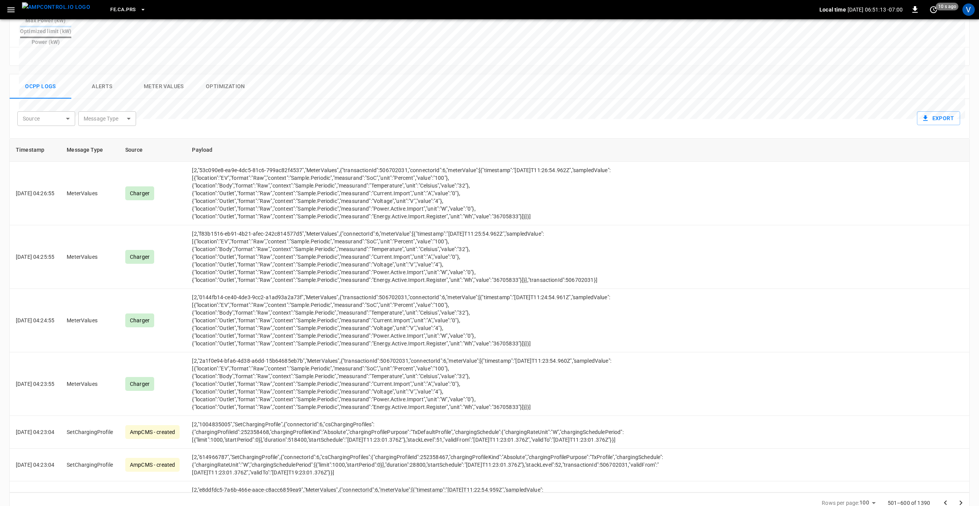
click at [960, 496] on button "Go to next page" at bounding box center [960, 503] width 15 height 15
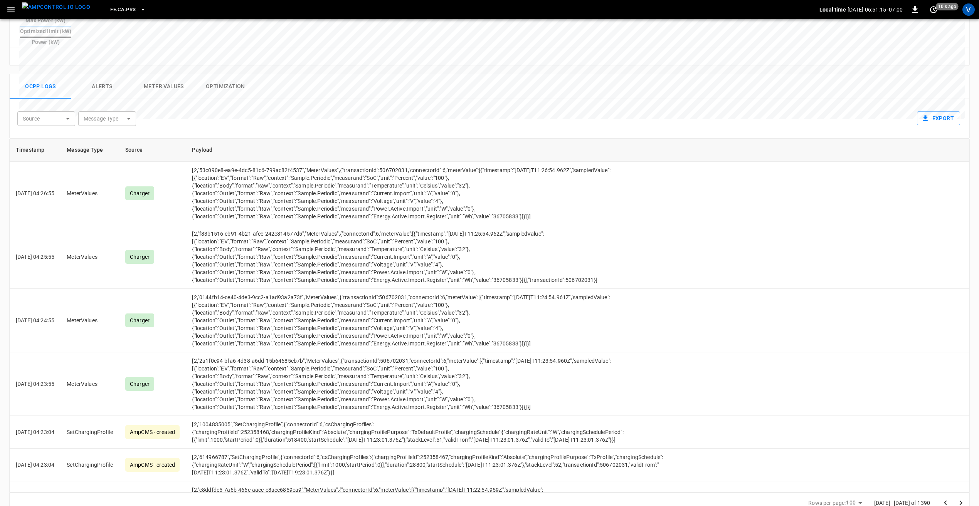
click at [960, 496] on button "Go to next page" at bounding box center [960, 503] width 15 height 15
click at [960, 496] on div at bounding box center [953, 503] width 31 height 15
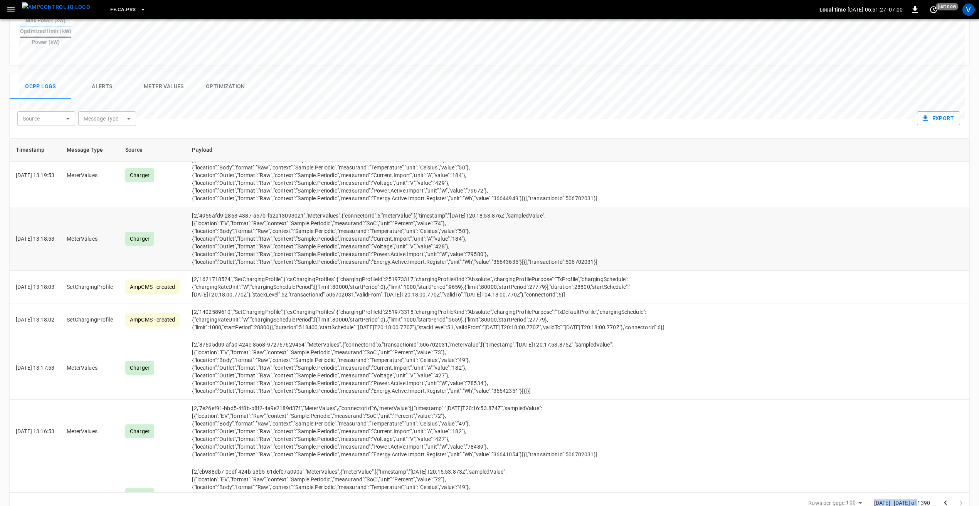
scroll to position [4135, 0]
drag, startPoint x: 616, startPoint y: 272, endPoint x: 243, endPoint y: 222, distance: 376.4
click at [243, 208] on td "[2,"1e952c96-fc29-4f64-b732-04e40be41e0b","MeterValues",{"connectorId":6,"meter…" at bounding box center [434, 176] width 496 height 64
click at [513, 208] on td "[2,"1e952c96-fc29-4f64-b732-04e40be41e0b","MeterValues",{"connectorId":6,"meter…" at bounding box center [434, 176] width 496 height 64
